Goal: Transaction & Acquisition: Obtain resource

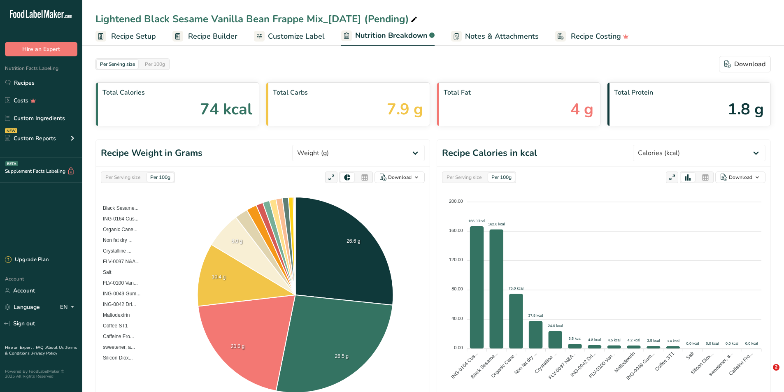
select select "Calories"
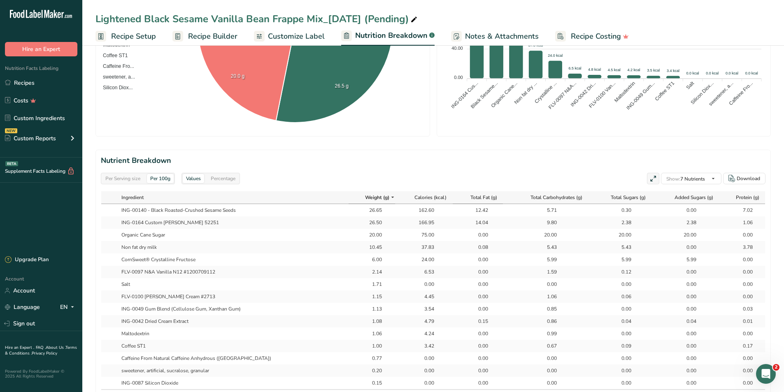
scroll to position [329, 0]
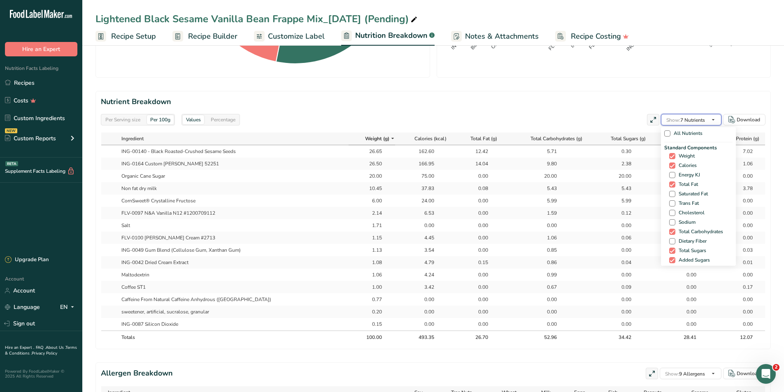
click at [698, 125] on button "Show: 7 Nutrients" at bounding box center [691, 120] width 61 height 12
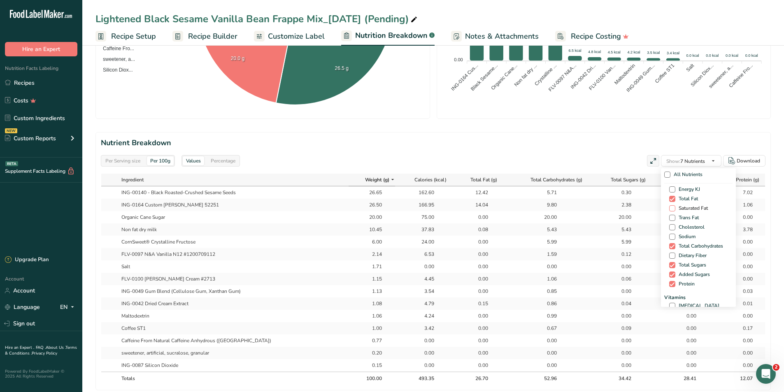
scroll to position [41, 0]
click at [695, 203] on span "Trans Fat" at bounding box center [686, 203] width 23 height 6
click at [675, 203] on input "Trans Fat" at bounding box center [671, 203] width 5 height 5
checkbox input "true"
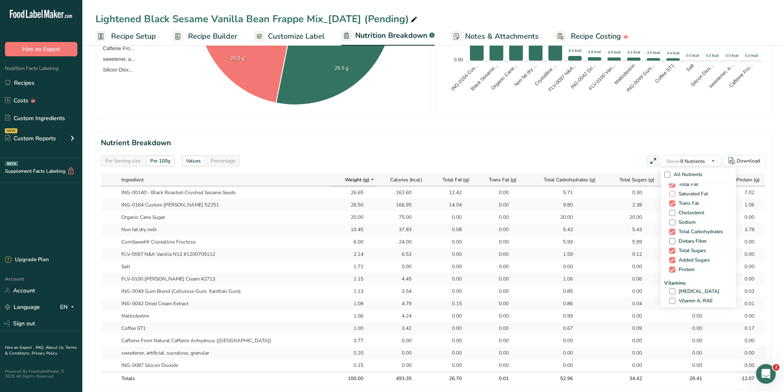
click at [696, 194] on span "Saturated Fat" at bounding box center [691, 194] width 33 height 6
click at [675, 194] on input "Saturated Fat" at bounding box center [671, 193] width 5 height 5
checkbox input "true"
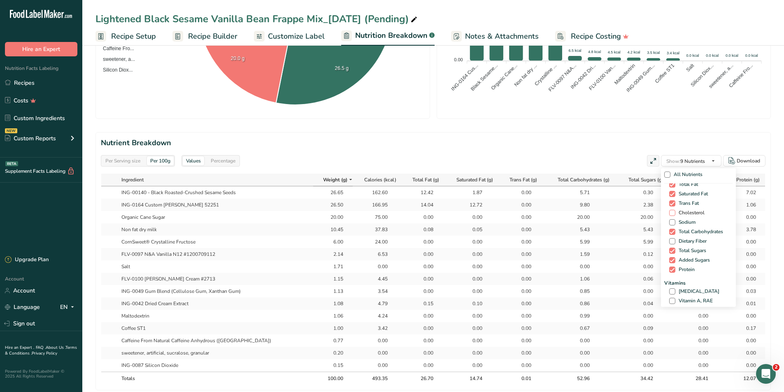
click at [704, 212] on label "Cholesterol" at bounding box center [699, 213] width 61 height 6
click at [675, 212] on input "Cholesterol" at bounding box center [671, 212] width 5 height 5
checkbox input "true"
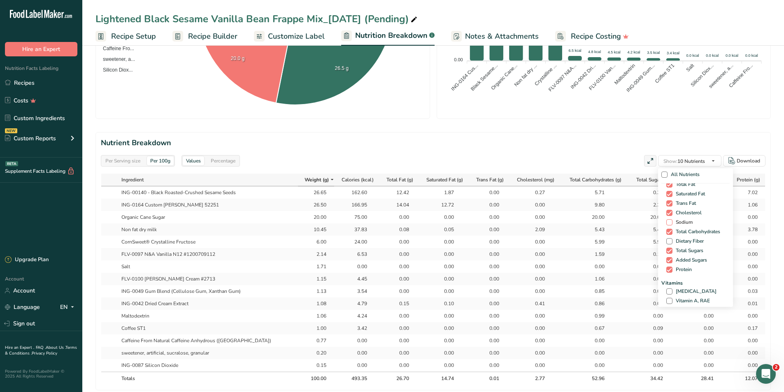
click at [694, 224] on label "Sodium" at bounding box center [696, 222] width 61 height 6
click at [672, 224] on input "Sodium" at bounding box center [668, 222] width 5 height 5
checkbox input "true"
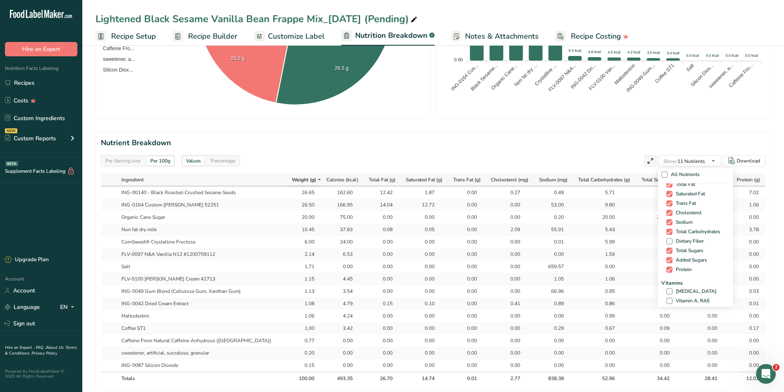
click at [692, 237] on div "Standard Components Weight Calories Energy KJ Total Fat Saturated Fat Trans Fat…" at bounding box center [696, 209] width 68 height 130
click at [692, 238] on div "Standard Components Weight Calories Energy KJ Total Fat Saturated Fat Trans Fat…" at bounding box center [696, 209] width 68 height 130
click at [691, 240] on span "Dietary Fiber" at bounding box center [688, 241] width 31 height 6
click at [672, 240] on input "Dietary Fiber" at bounding box center [668, 241] width 5 height 5
checkbox input "true"
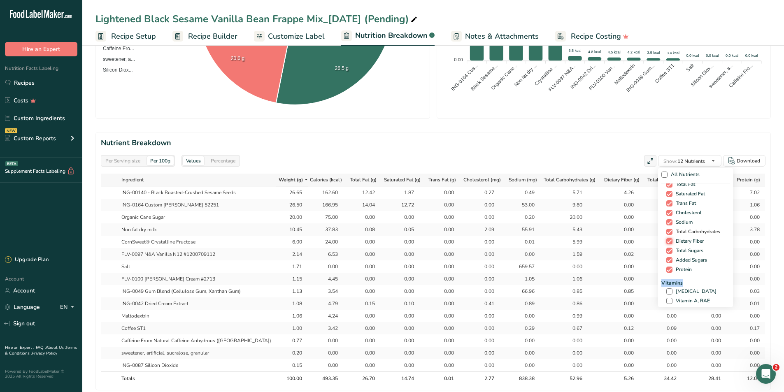
scroll to position [82, 0]
click at [682, 252] on span "[MEDICAL_DATA]" at bounding box center [695, 250] width 44 height 6
click at [672, 252] on input "[MEDICAL_DATA]" at bounding box center [668, 250] width 5 height 5
checkbox input "true"
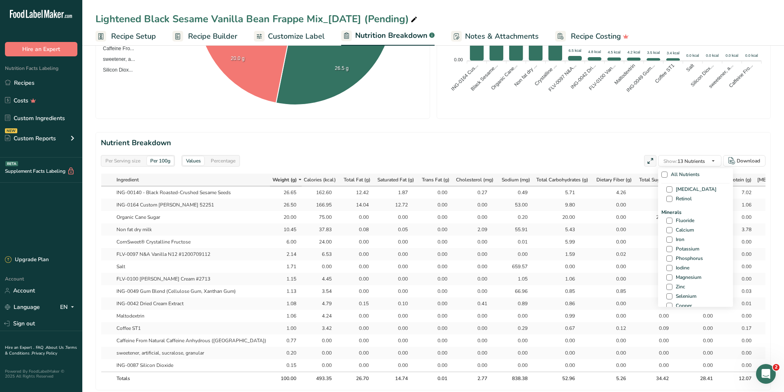
scroll to position [282, 0]
click at [690, 222] on span "Calcium" at bounding box center [683, 224] width 21 height 6
click at [672, 222] on input "Calcium" at bounding box center [668, 223] width 5 height 5
checkbox input "true"
click at [673, 233] on span "Iron" at bounding box center [679, 234] width 12 height 6
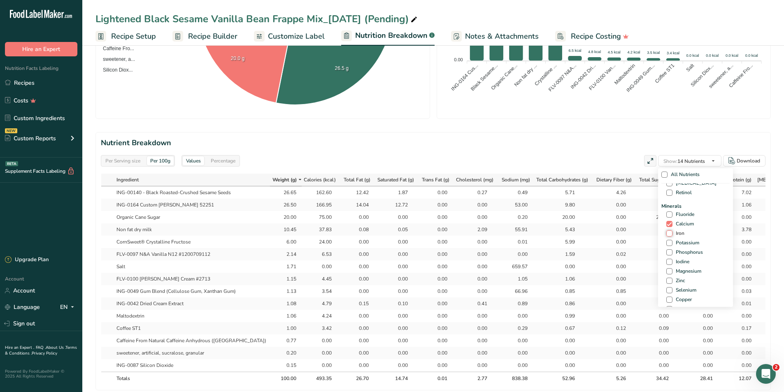
click at [672, 233] on input "Iron" at bounding box center [668, 233] width 5 height 5
checkbox input "true"
click at [673, 243] on span "Potassium" at bounding box center [686, 243] width 27 height 6
click at [672, 243] on input "Potassium" at bounding box center [668, 242] width 5 height 5
checkbox input "true"
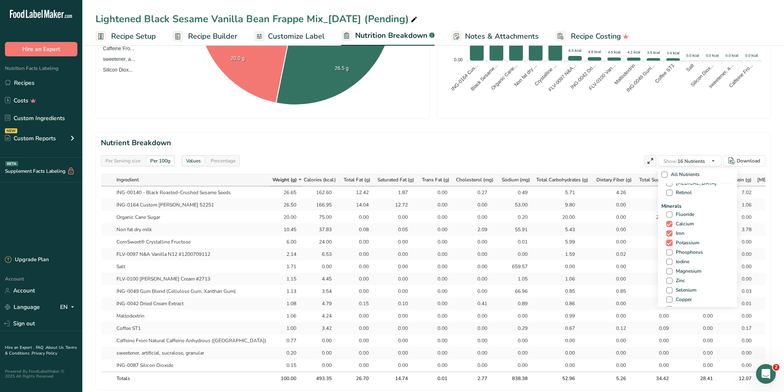
scroll to position [276, 0]
click at [532, 139] on h2 "Nutrient Breakdown" at bounding box center [433, 142] width 665 height 11
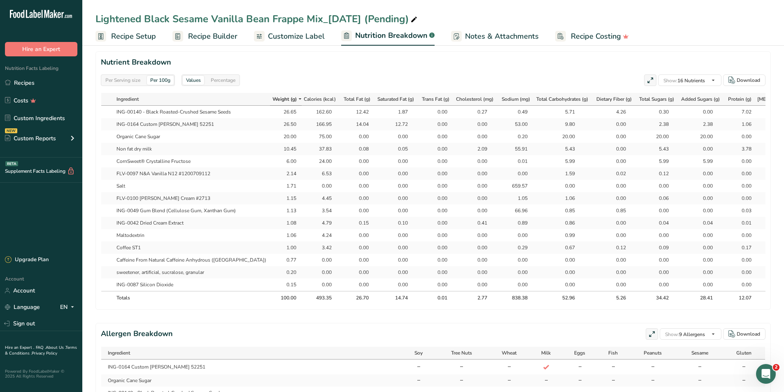
scroll to position [370, 0]
click at [161, 82] on div "Per 100g" at bounding box center [160, 78] width 27 height 9
drag, startPoint x: 486, startPoint y: 301, endPoint x: 487, endPoint y: 306, distance: 5.0
click at [499, 301] on th "838.38" at bounding box center [517, 295] width 36 height 13
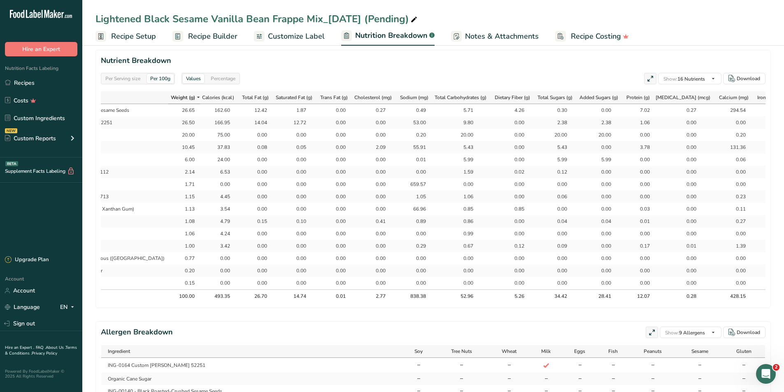
scroll to position [0, 121]
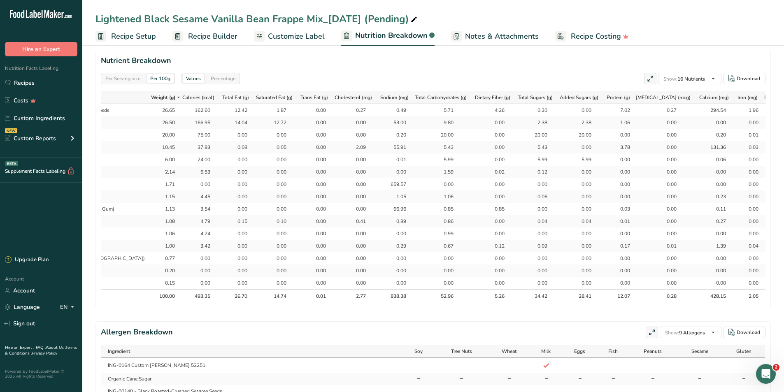
click at [571, 294] on div "28.41" at bounding box center [581, 296] width 21 height 7
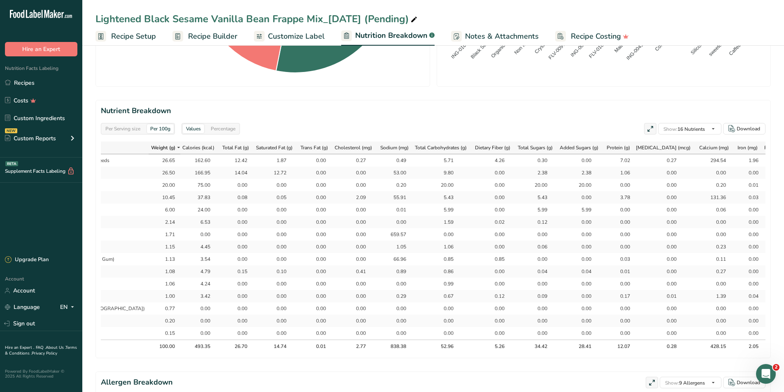
scroll to position [288, 0]
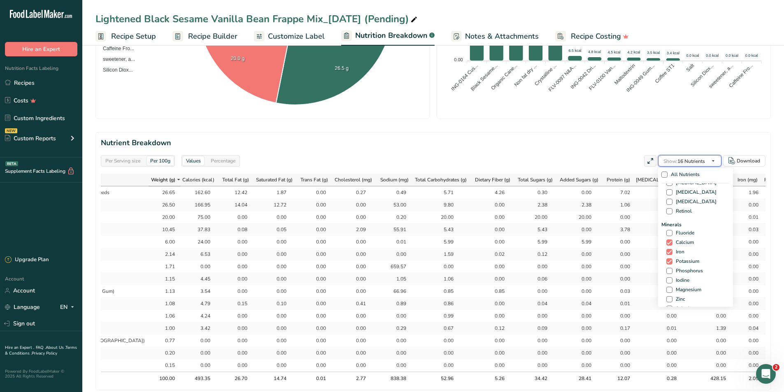
click at [703, 165] on span "Show: 16 Nutrients" at bounding box center [685, 161] width 42 height 10
click at [685, 287] on span "Caffeine" at bounding box center [683, 286] width 21 height 6
click at [672, 287] on input "Caffeine" at bounding box center [668, 285] width 5 height 5
checkbox input "true"
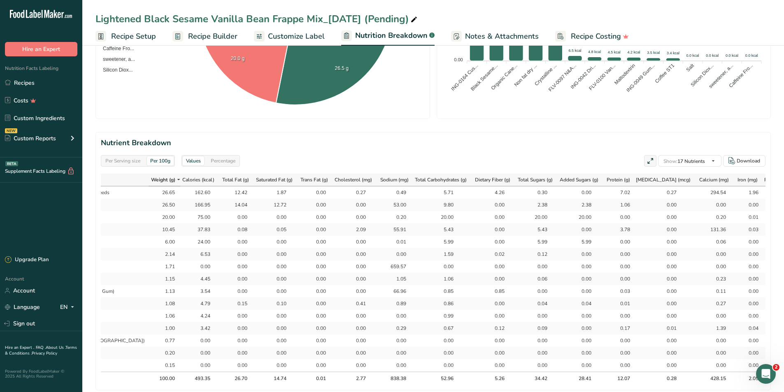
click at [551, 149] on section "Nutrient Breakdown Per Serving size Per 100g Values Percentage Show: 17 Nutrien…" at bounding box center [432, 261] width 675 height 259
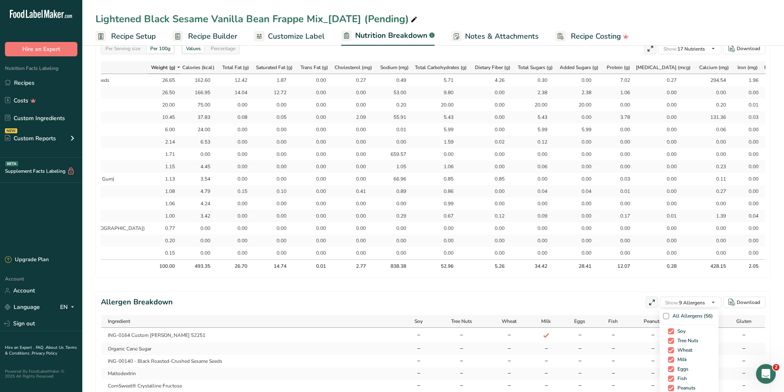
scroll to position [412, 0]
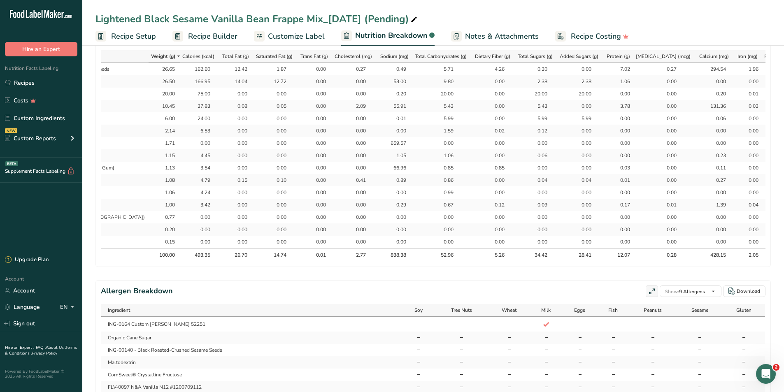
click at [676, 267] on section "Nutrient Breakdown Per Serving size Per 100g Values Percentage Show: 17 Nutrien…" at bounding box center [432, 138] width 675 height 259
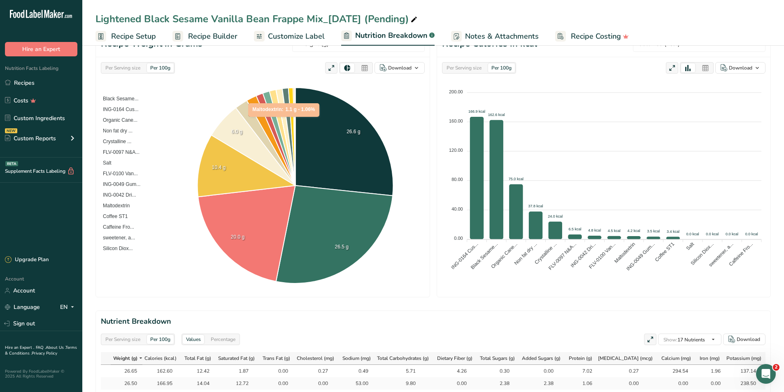
scroll to position [0, 0]
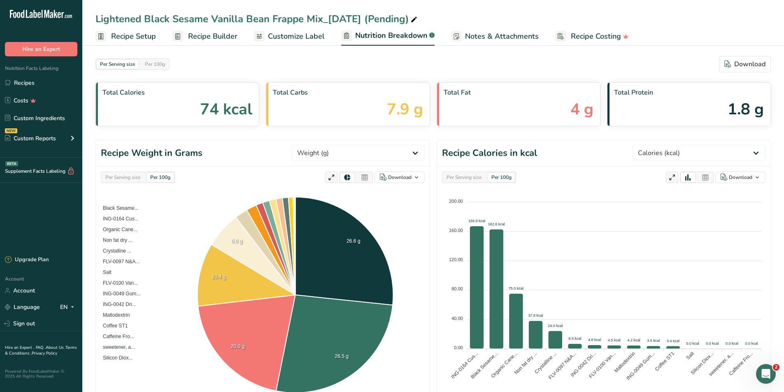
click at [249, 38] on ul "Recipe Setup Recipe Builder Customize Label Nutrition Breakdown .a-a{fill:#3473…" at bounding box center [433, 35] width 702 height 19
click at [204, 36] on span "Recipe Builder" at bounding box center [212, 36] width 49 height 11
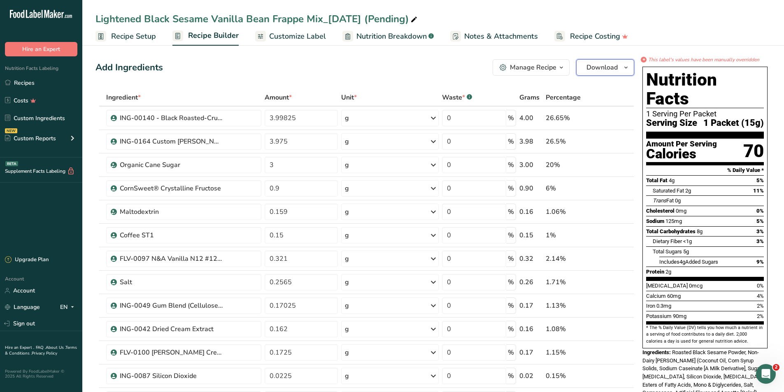
click at [600, 64] on span "Download" at bounding box center [602, 68] width 31 height 10
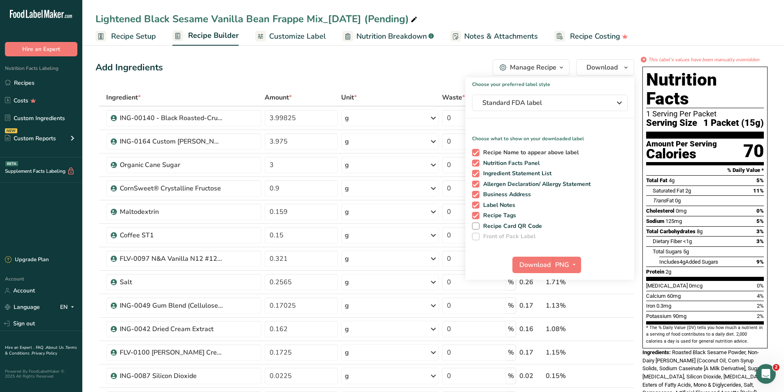
click at [562, 152] on span "Recipe Name to appear above label" at bounding box center [530, 152] width 100 height 7
click at [477, 152] on input "Recipe Name to appear above label" at bounding box center [474, 152] width 5 height 5
checkbox input "false"
click at [558, 186] on span "Allergen Declaration/ Allergy Statement" at bounding box center [536, 184] width 112 height 7
click at [477, 186] on input "Allergen Declaration/ Allergy Statement" at bounding box center [474, 184] width 5 height 5
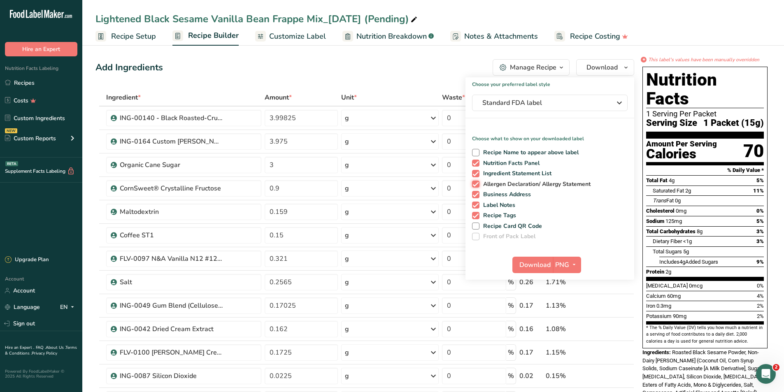
checkbox input "false"
click at [509, 196] on span "Business Address" at bounding box center [506, 194] width 52 height 7
click at [477, 196] on input "Business Address" at bounding box center [474, 194] width 5 height 5
checkbox input "false"
click at [506, 207] on span "Label Notes" at bounding box center [498, 205] width 36 height 7
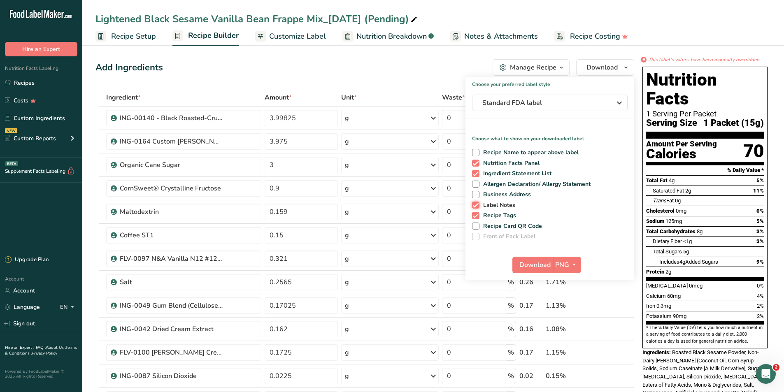
click at [477, 207] on input "Label Notes" at bounding box center [474, 205] width 5 height 5
checkbox input "false"
click at [499, 215] on span "Recipe Tags" at bounding box center [498, 215] width 37 height 7
click at [477, 215] on input "Recipe Tags" at bounding box center [474, 215] width 5 height 5
checkbox input "false"
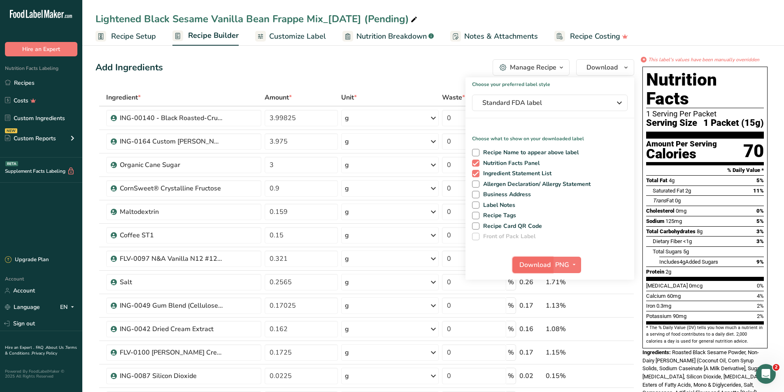
click at [544, 264] on span "Download" at bounding box center [534, 265] width 31 height 10
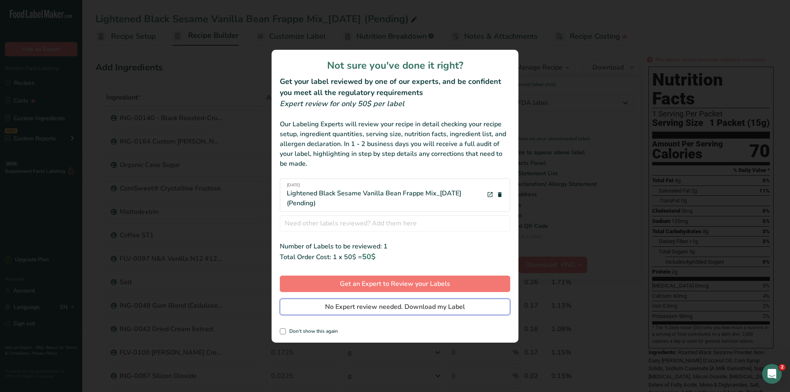
click at [457, 303] on span "No Expert review needed. Download my Label" at bounding box center [395, 307] width 140 height 10
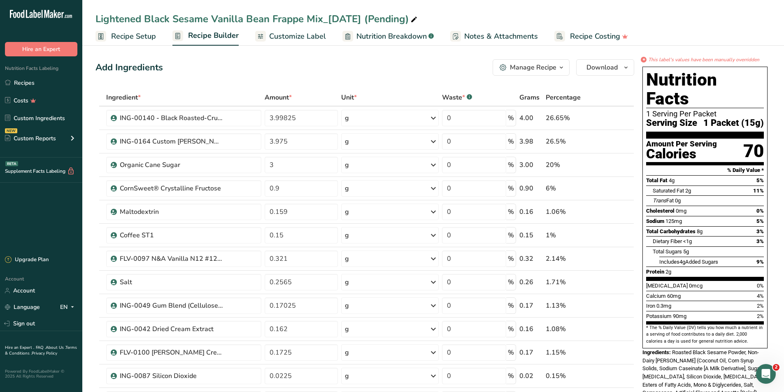
click at [384, 36] on span "Nutrition Breakdown" at bounding box center [391, 36] width 70 height 11
click at [291, 41] on span "Customize Label" at bounding box center [297, 36] width 57 height 11
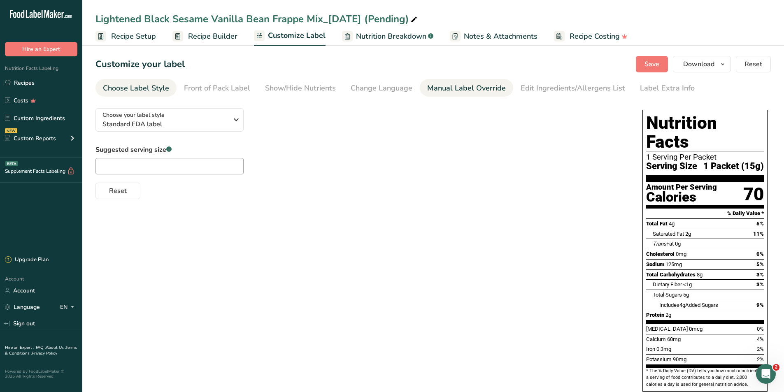
click at [457, 91] on div "Manual Label Override" at bounding box center [466, 88] width 79 height 11
click at [456, 91] on div "Manual Label Override" at bounding box center [466, 88] width 79 height 11
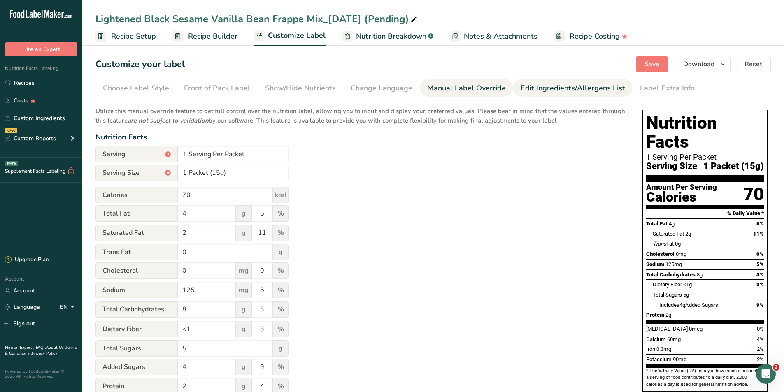
click at [555, 84] on div "Edit Ingredients/Allergens List" at bounding box center [573, 88] width 105 height 11
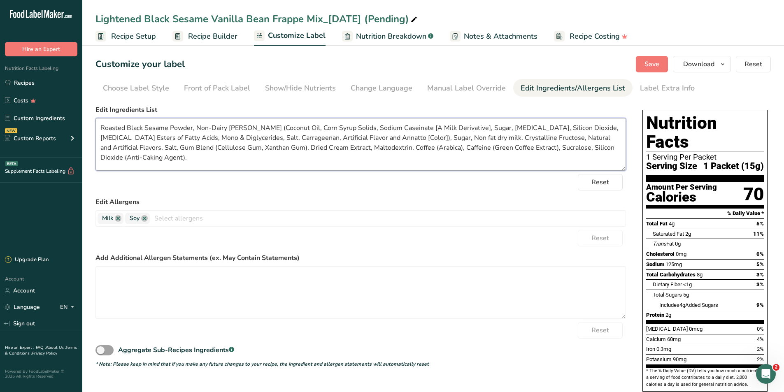
click at [303, 147] on textarea "Roasted Black Sesame Powder, Non-Dairy [PERSON_NAME] (Coconut Oil, Corn Syrup S…" at bounding box center [360, 144] width 531 height 53
